Goal: Information Seeking & Learning: Learn about a topic

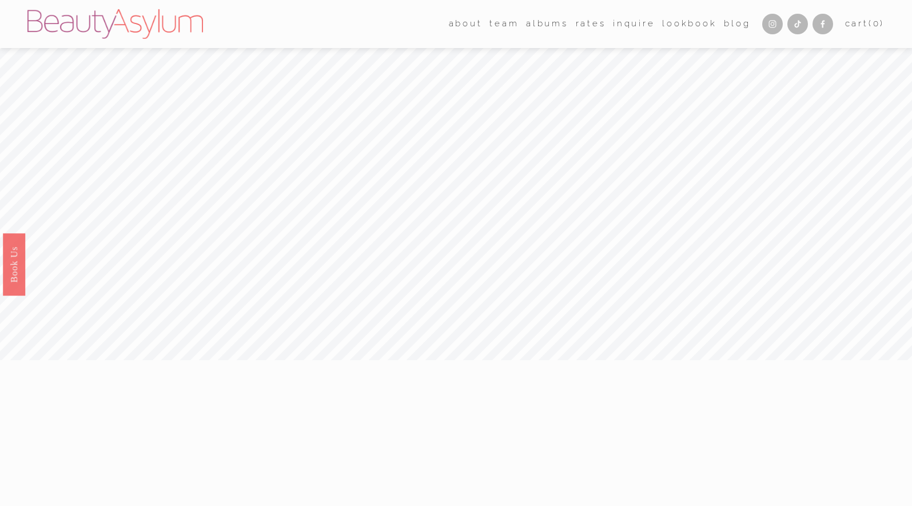
click at [585, 22] on link "Rates" at bounding box center [591, 23] width 30 height 17
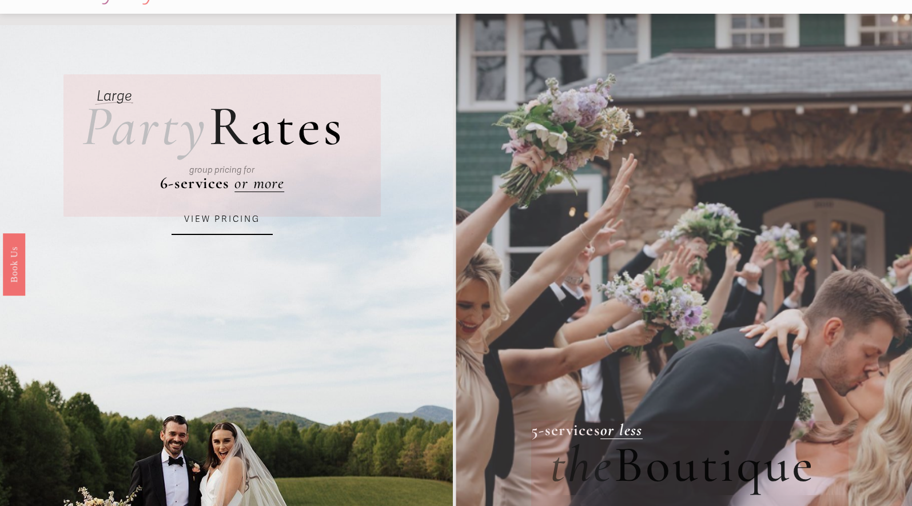
scroll to position [46, 0]
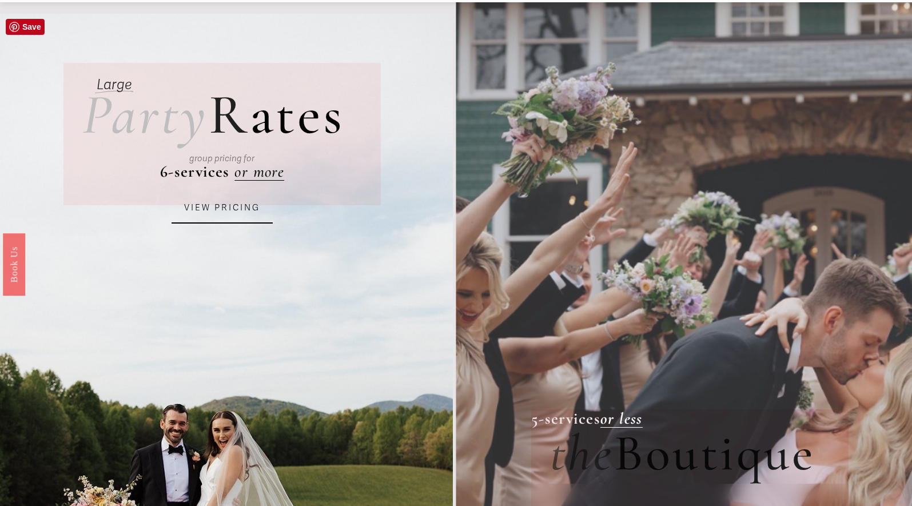
click at [230, 212] on link "VIEW PRICING" at bounding box center [222, 208] width 101 height 31
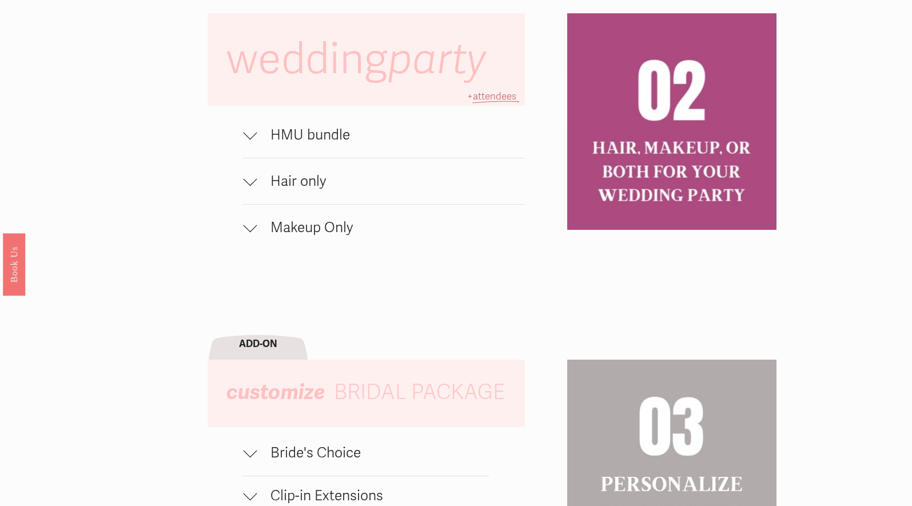
scroll to position [819, 0]
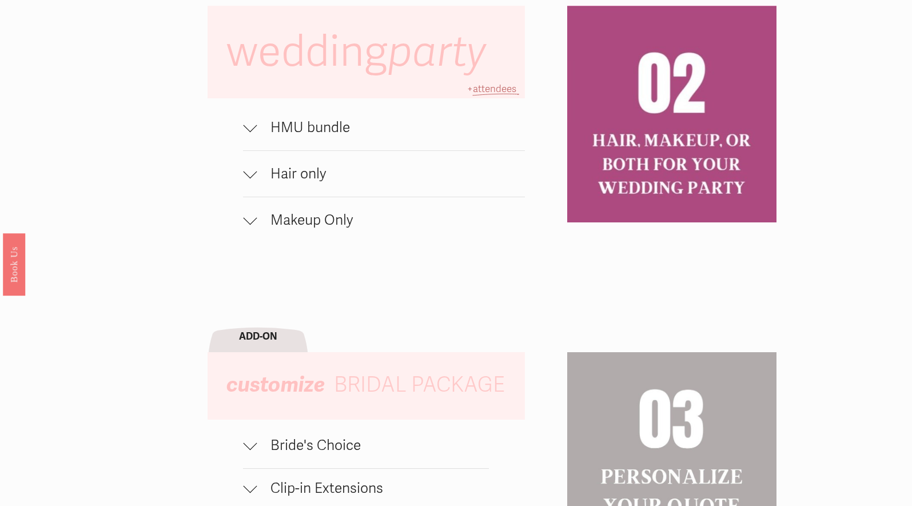
click at [254, 141] on button "HMU bundle" at bounding box center [383, 128] width 281 height 46
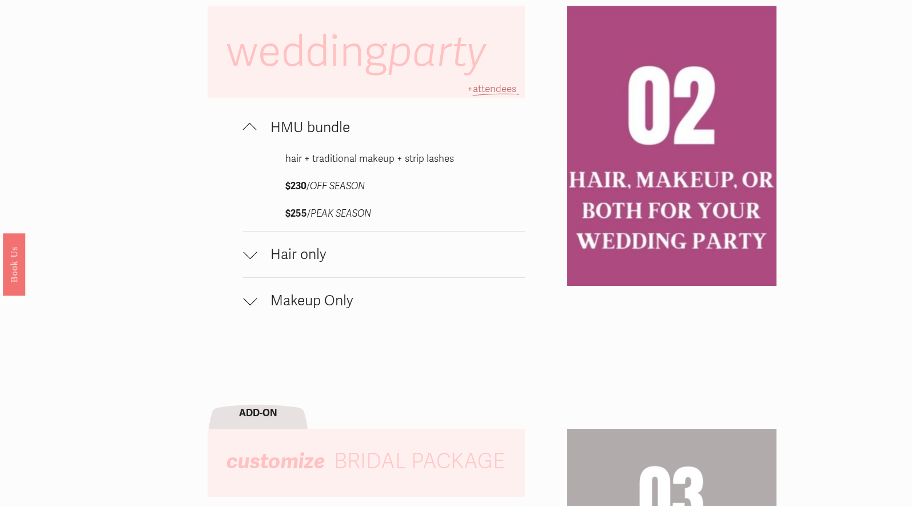
click at [279, 264] on button "Hair only" at bounding box center [383, 255] width 281 height 46
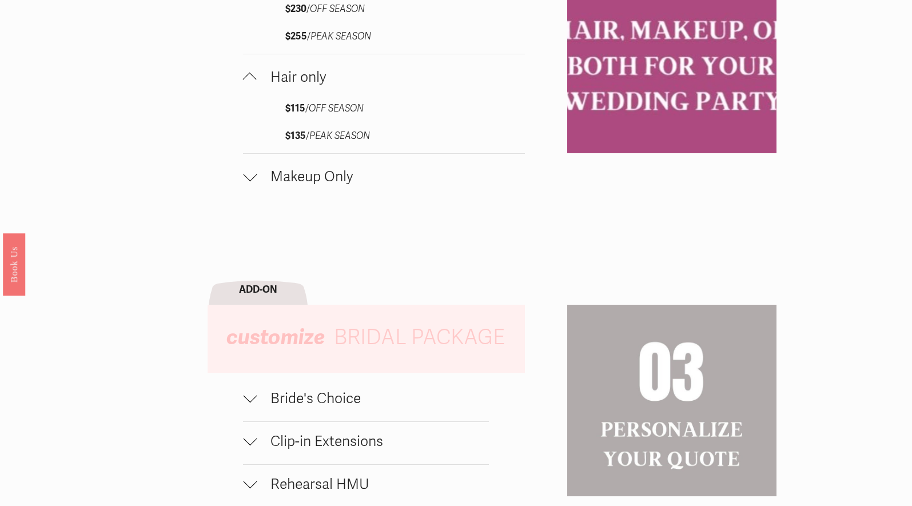
scroll to position [1108, 0]
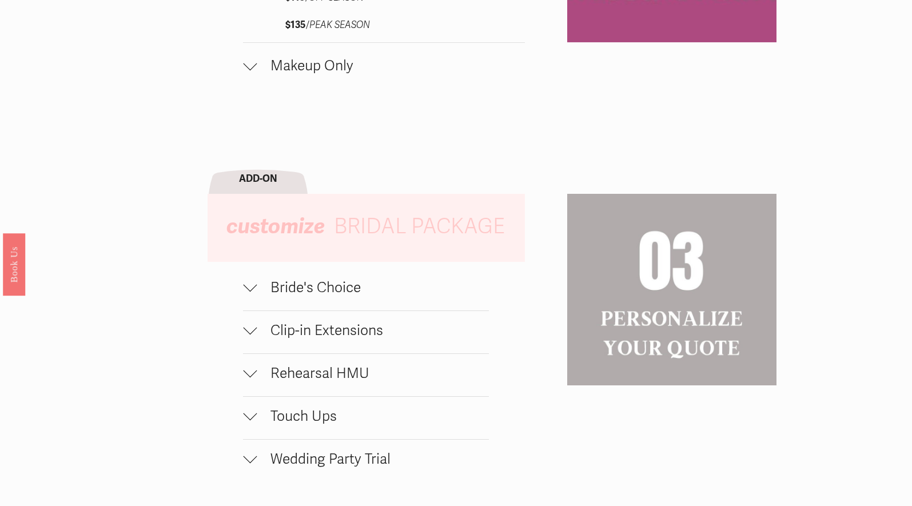
click at [277, 280] on span "Bride's Choice" at bounding box center [373, 287] width 232 height 17
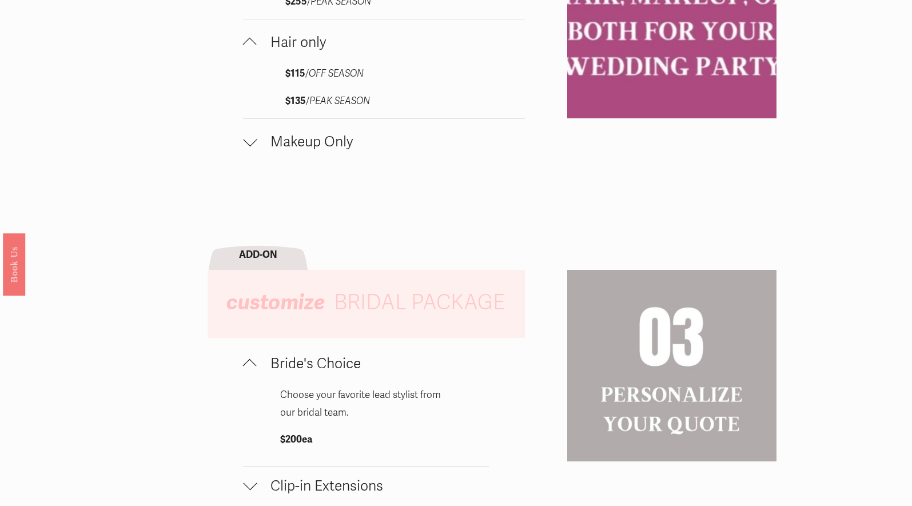
scroll to position [1029, 0]
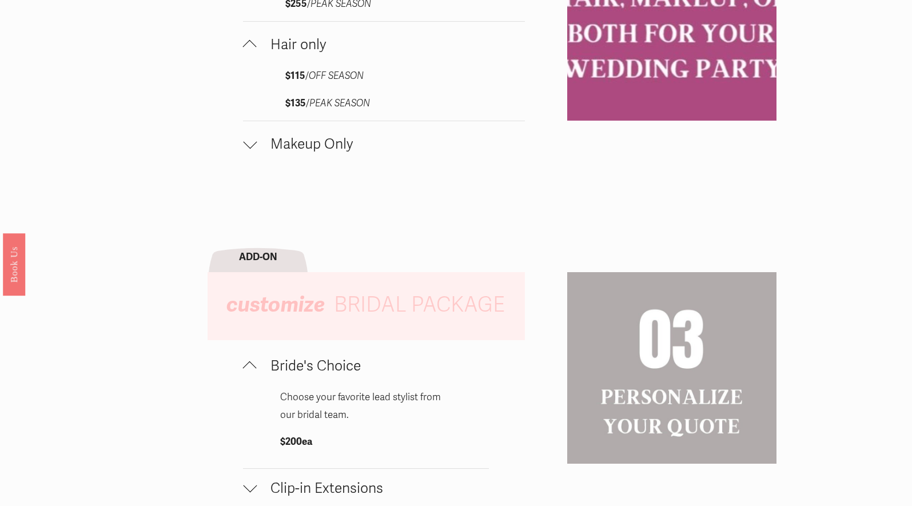
click at [300, 154] on button "Makeup Only" at bounding box center [383, 144] width 281 height 46
